Goal: Task Accomplishment & Management: Use online tool/utility

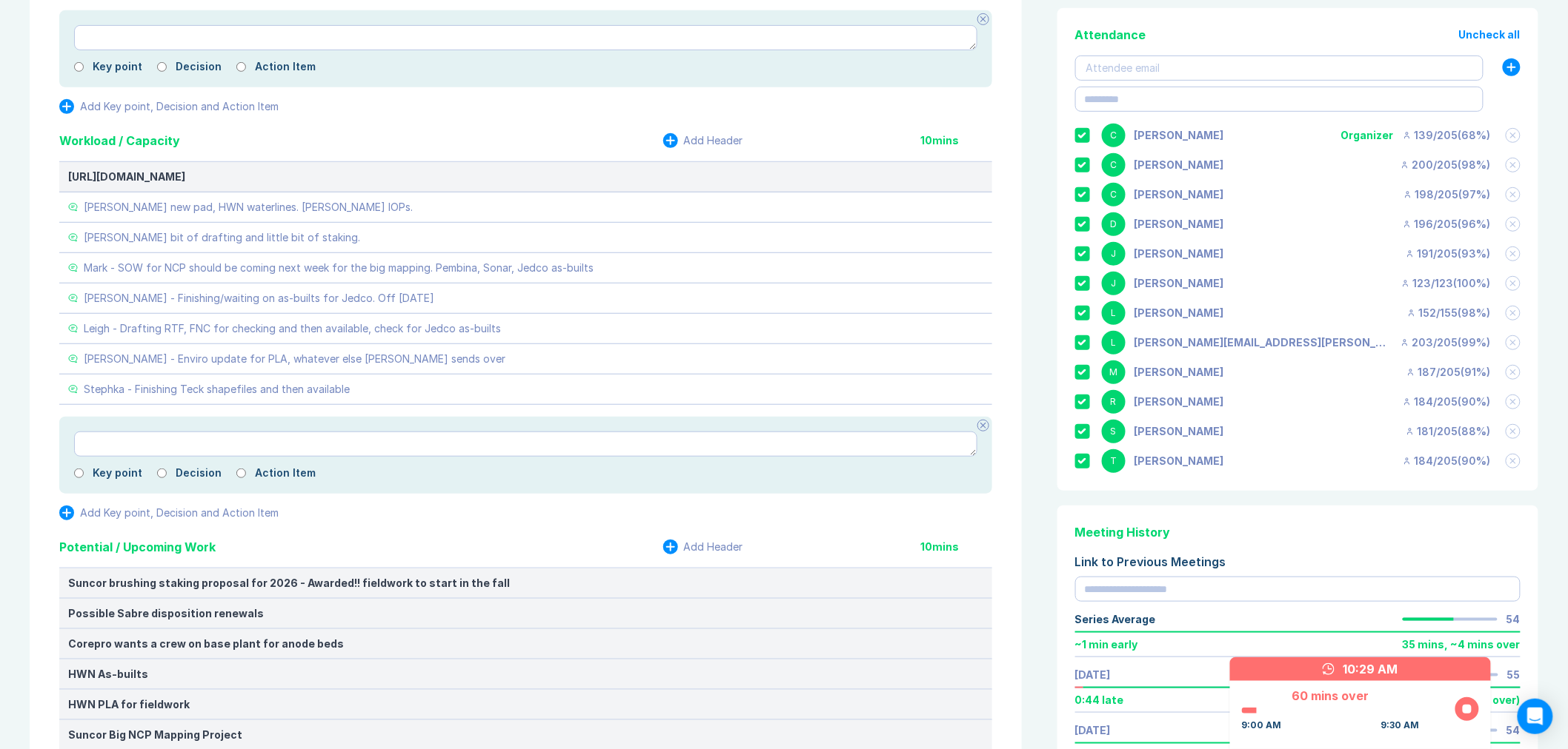
scroll to position [246, 0]
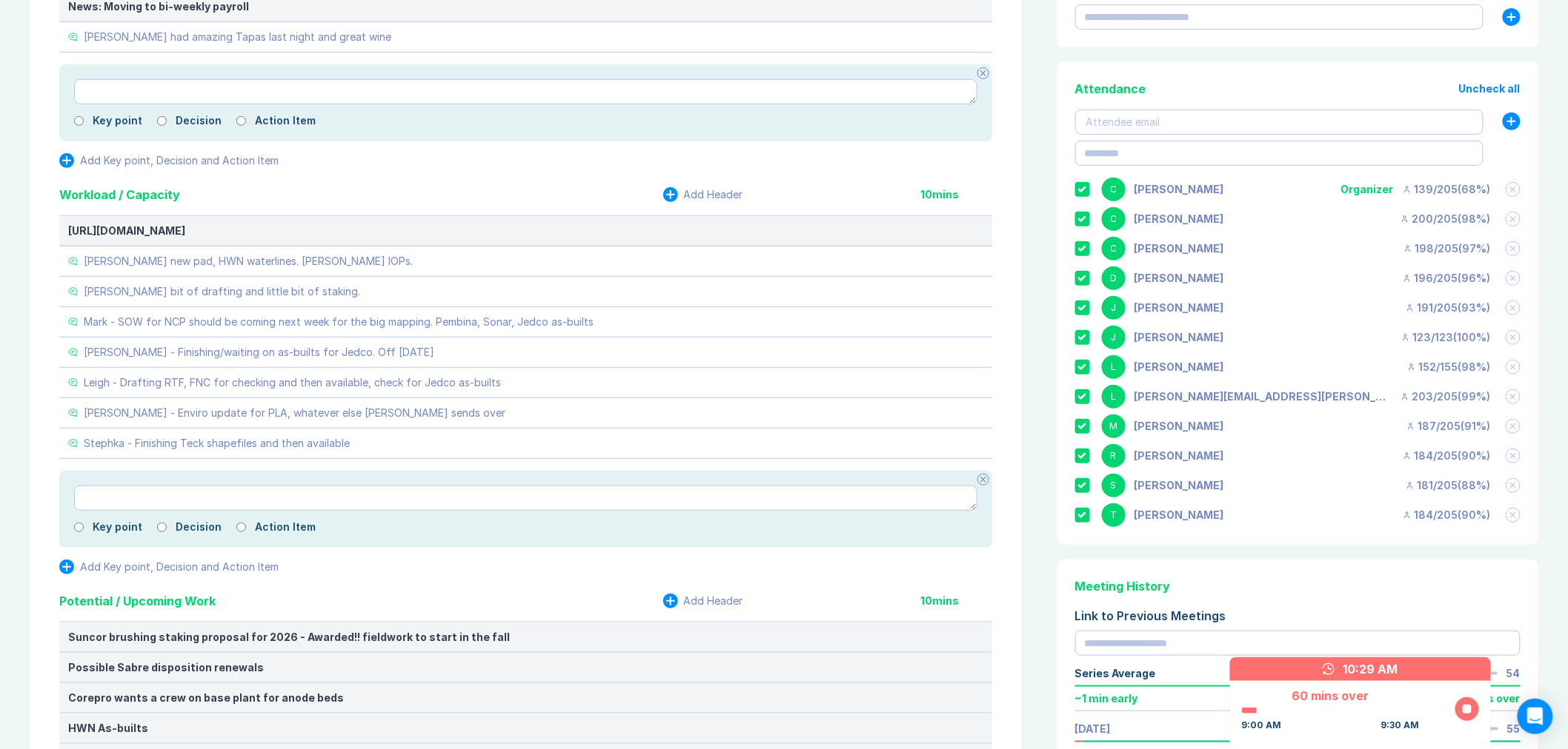
click at [1080, 187] on icon at bounding box center [1082, 190] width 9 height 6
click at [1086, 307] on icon at bounding box center [1082, 308] width 9 height 6
click at [1082, 512] on icon at bounding box center [1082, 515] width 9 height 6
click at [1470, 707] on div at bounding box center [1466, 709] width 9 height 9
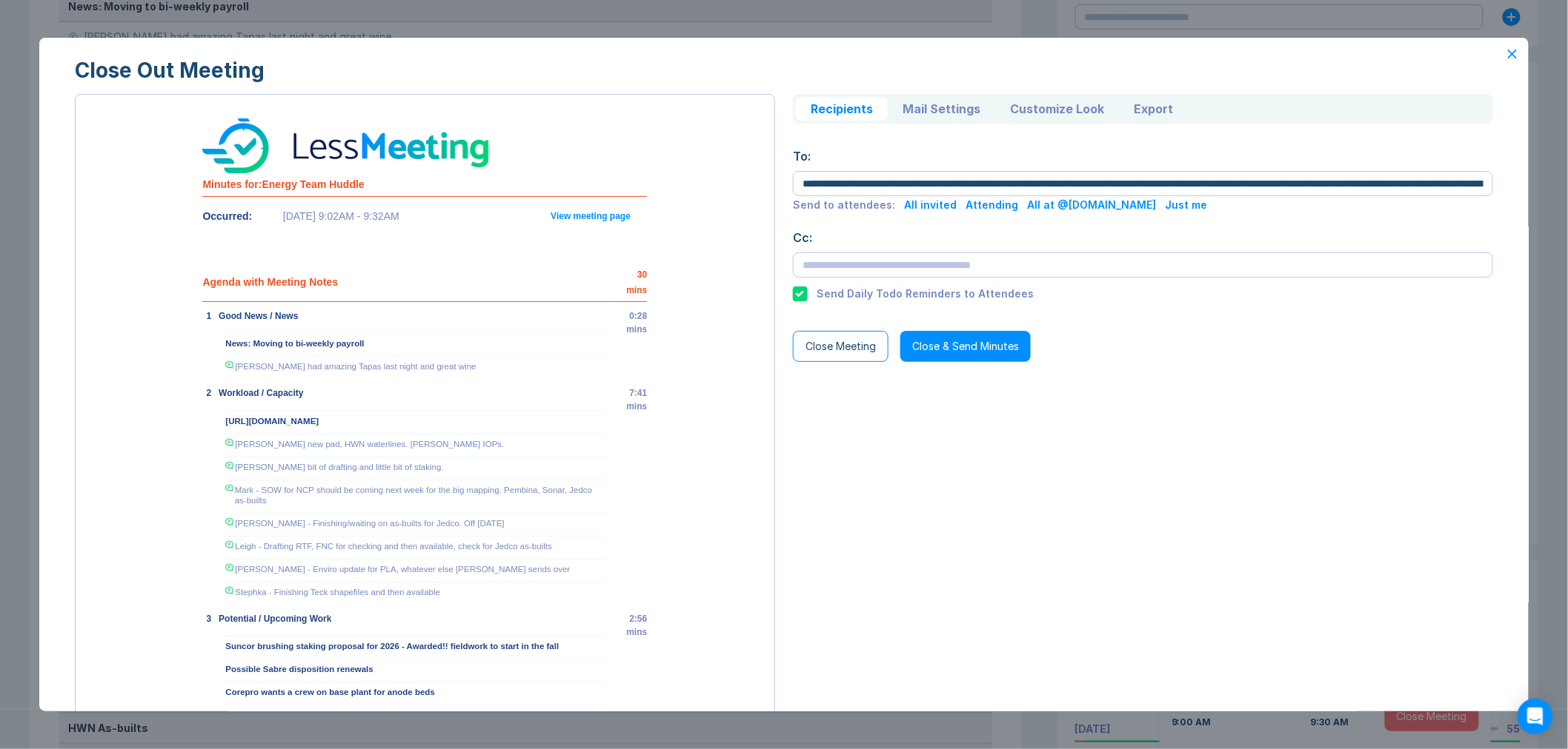
click at [958, 344] on button "Close & Send Minutes" at bounding box center [965, 347] width 130 height 31
type textarea "*"
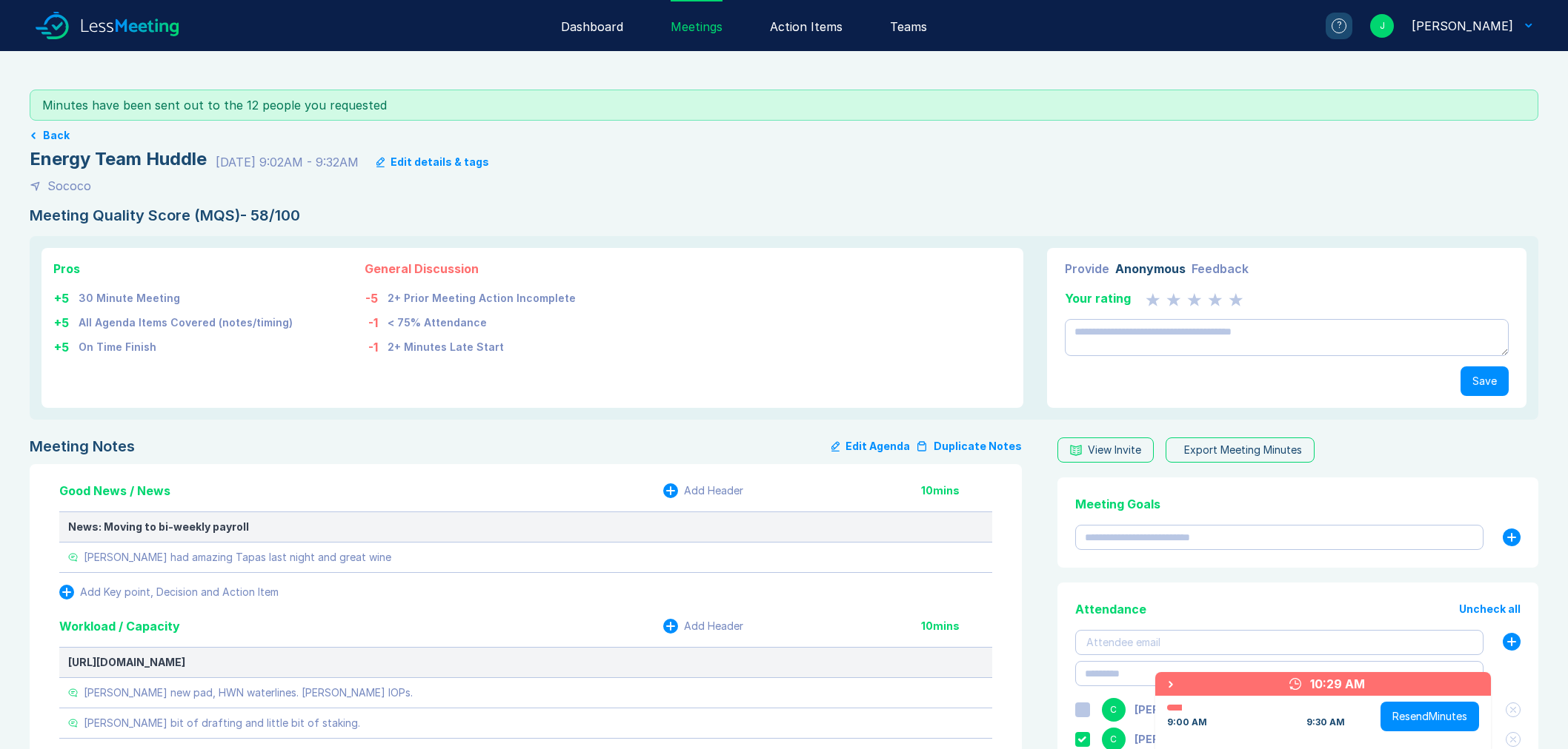
scroll to position [246, 0]
